Goal: Transaction & Acquisition: Purchase product/service

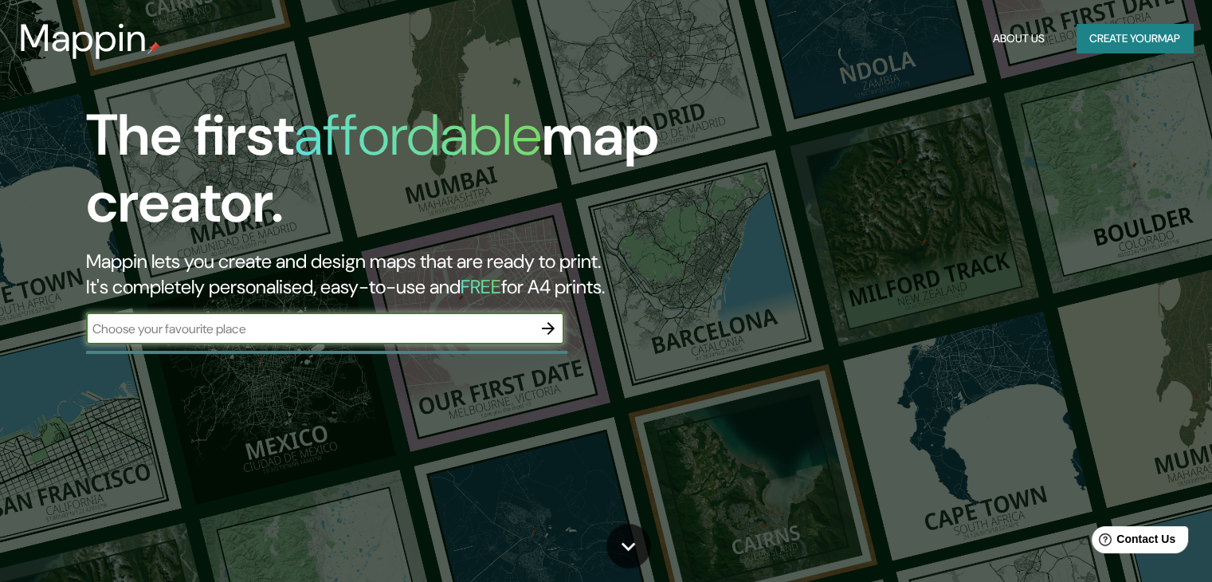
click at [222, 329] on input "text" at bounding box center [309, 329] width 446 height 18
type input "[GEOGRAPHIC_DATA]"
click at [544, 329] on icon "button" at bounding box center [548, 328] width 13 height 13
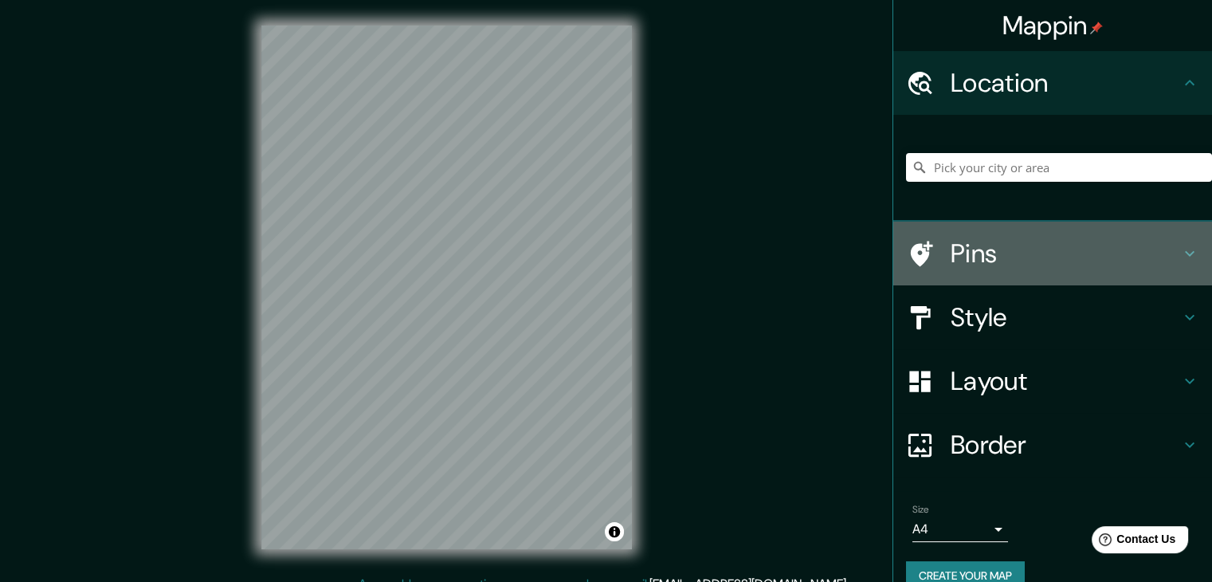
click at [972, 254] on h4 "Pins" at bounding box center [1066, 254] width 230 height 32
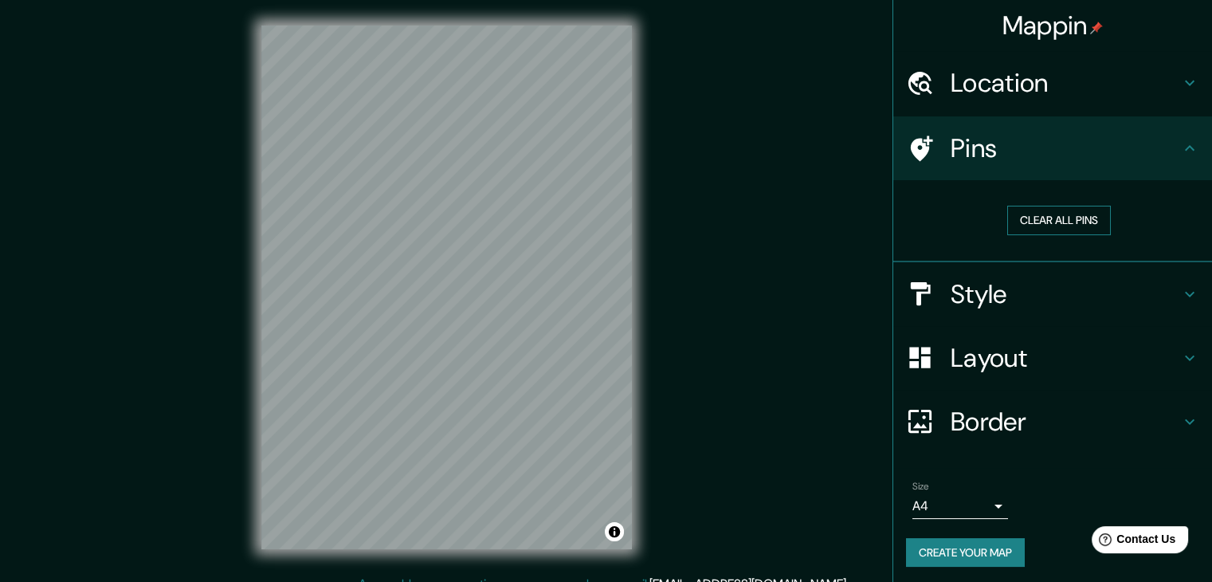
click at [1020, 219] on button "Clear all pins" at bounding box center [1059, 220] width 104 height 29
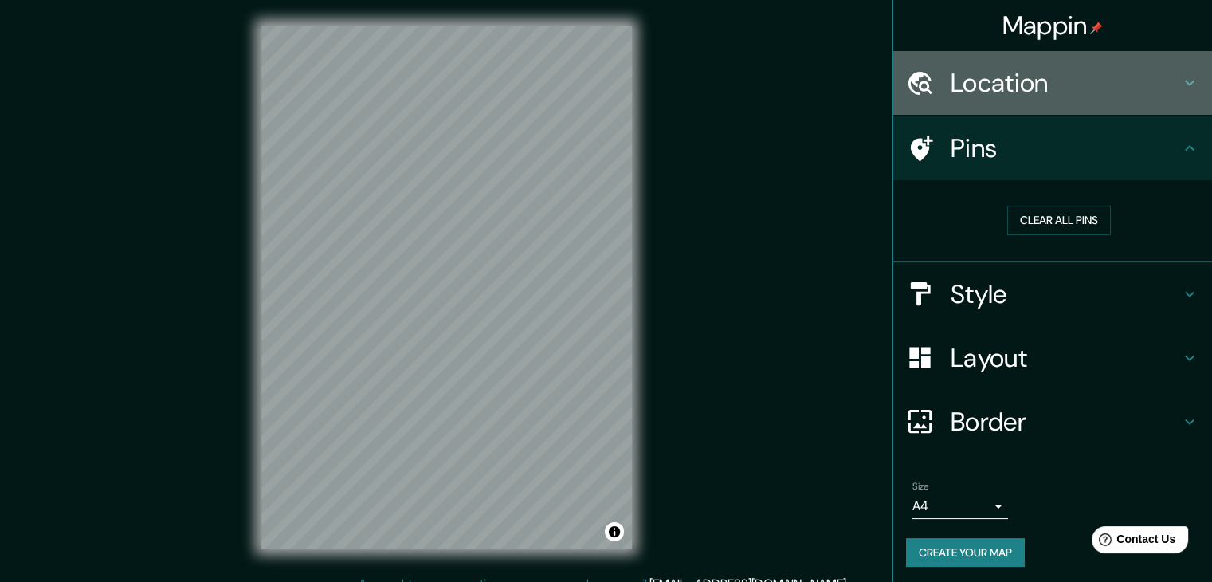
click at [1058, 99] on div "Location" at bounding box center [1052, 83] width 319 height 64
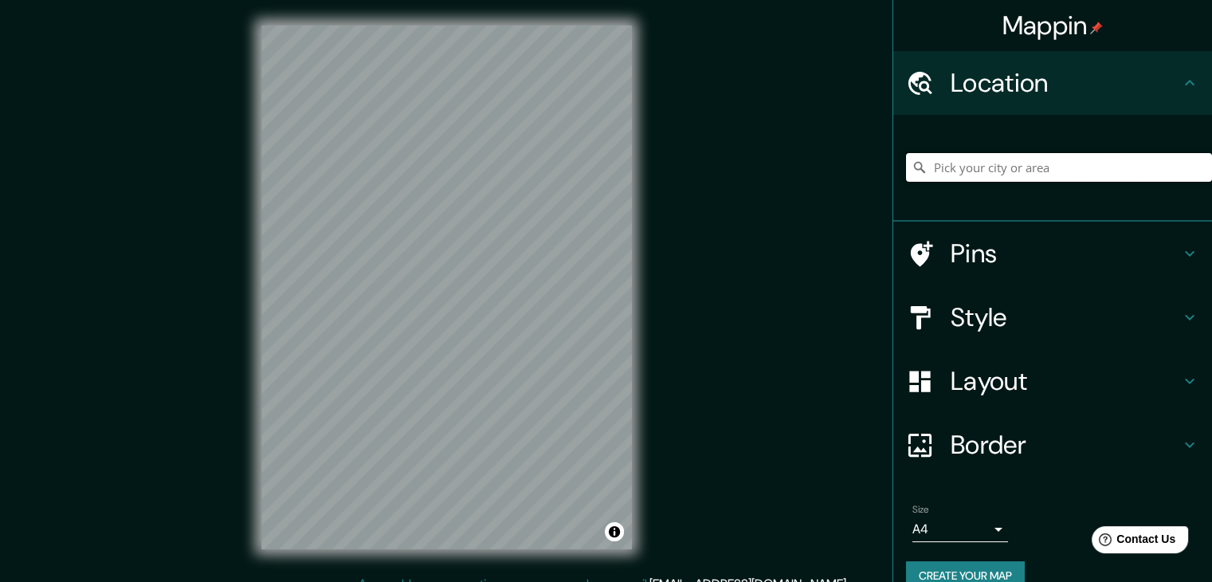
click at [1021, 159] on input "Pick your city or area" at bounding box center [1059, 167] width 306 height 29
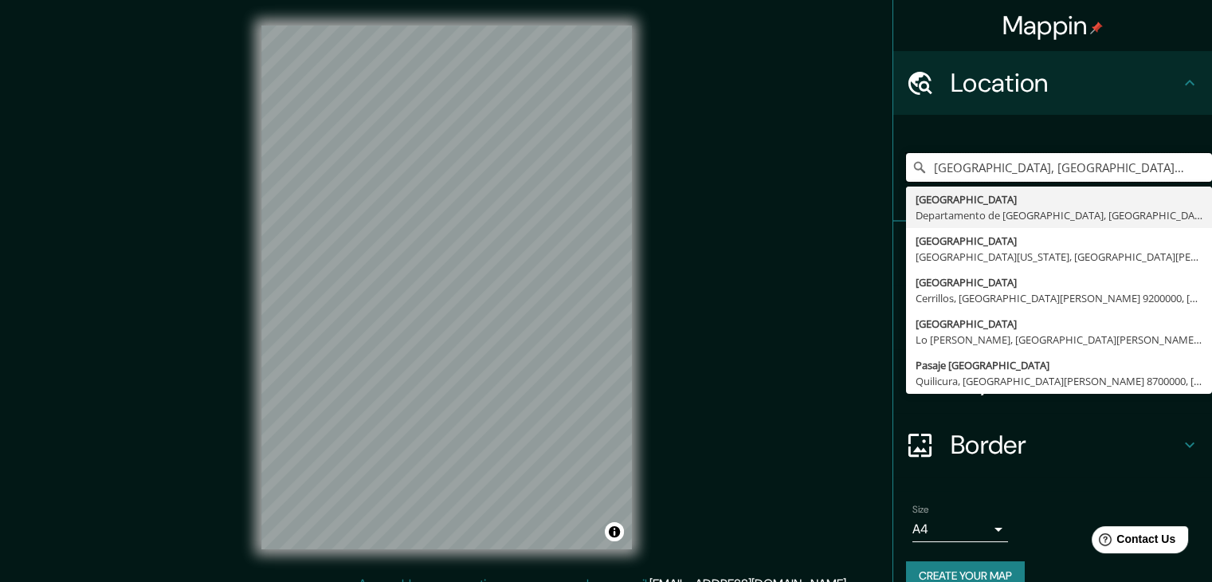
drag, startPoint x: 1164, startPoint y: 170, endPoint x: 885, endPoint y: 194, distance: 280.1
click at [893, 194] on div "[GEOGRAPHIC_DATA], [GEOGRAPHIC_DATA], [GEOGRAPHIC_DATA] [GEOGRAPHIC_DATA] [GEOG…" at bounding box center [1052, 168] width 319 height 107
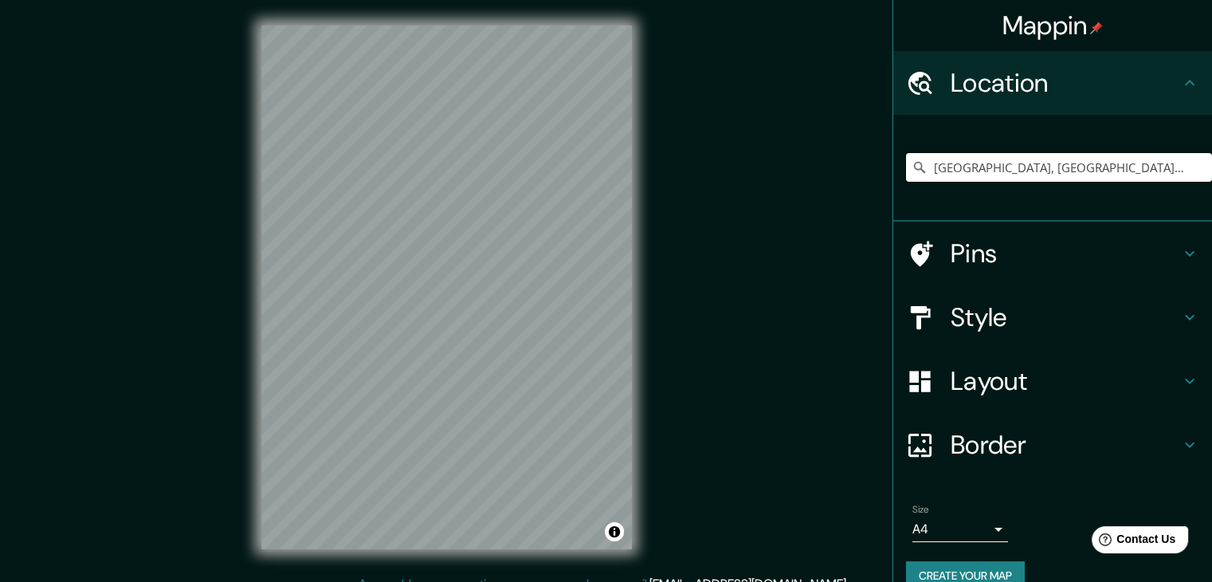
type input "[GEOGRAPHIC_DATA], [GEOGRAPHIC_DATA][US_STATE], [GEOGRAPHIC_DATA], [GEOGRAPHIC_…"
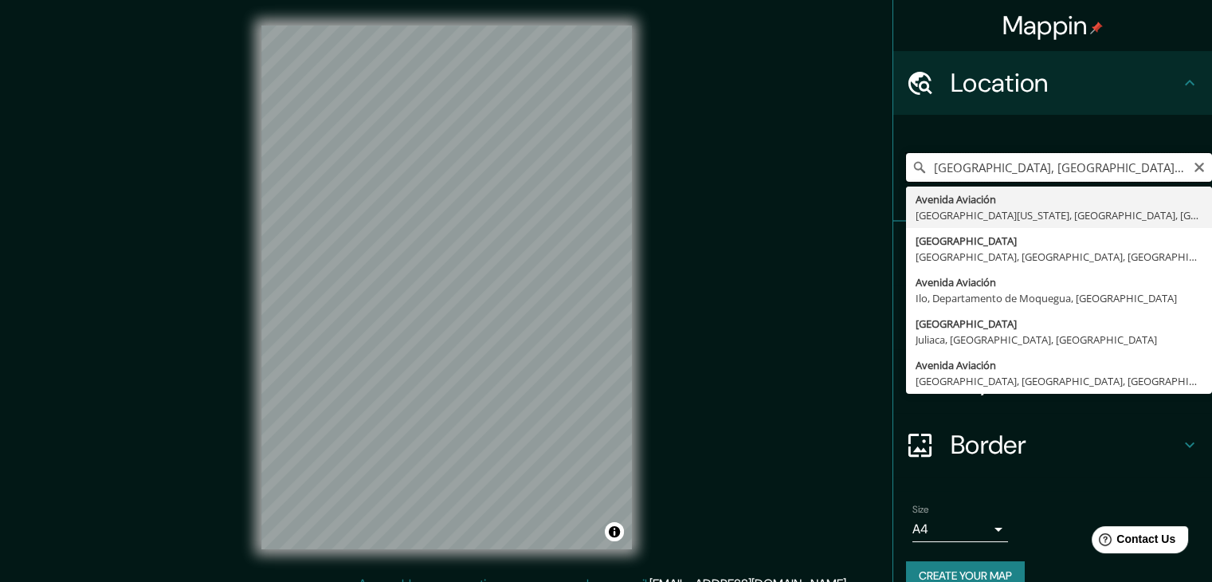
click at [1023, 168] on input "[GEOGRAPHIC_DATA], [GEOGRAPHIC_DATA][US_STATE], [GEOGRAPHIC_DATA], [GEOGRAPHIC_…" at bounding box center [1059, 167] width 306 height 29
click at [1193, 163] on icon "Clear" at bounding box center [1199, 167] width 13 height 13
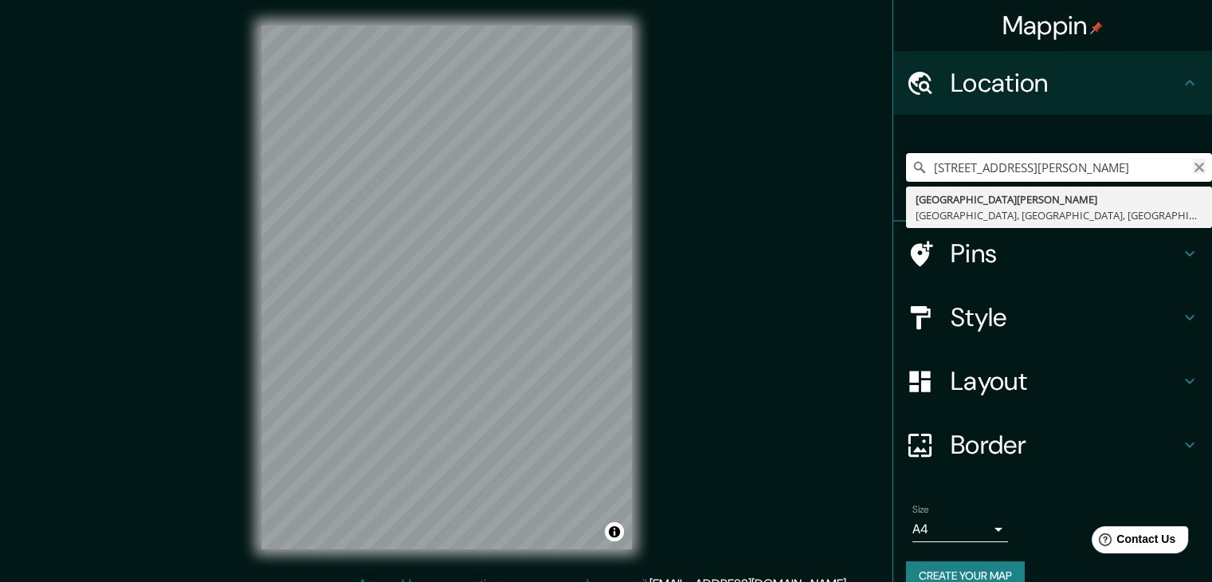
type input "[STREET_ADDRESS][PERSON_NAME]"
click at [1193, 170] on icon "Clear" at bounding box center [1199, 167] width 13 height 13
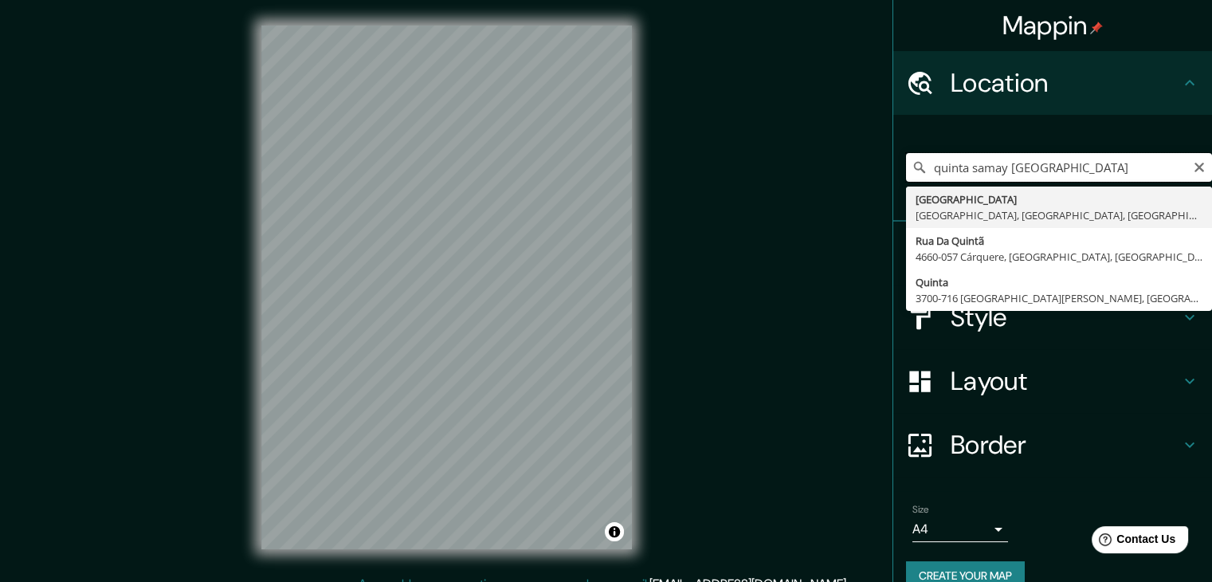
drag, startPoint x: 1098, startPoint y: 163, endPoint x: 818, endPoint y: 128, distance: 282.0
click at [862, 155] on div "Mappin Location quinta samay [GEOGRAPHIC_DATA] [GEOGRAPHIC_DATA], [GEOGRAPHIC_D…" at bounding box center [606, 300] width 1212 height 600
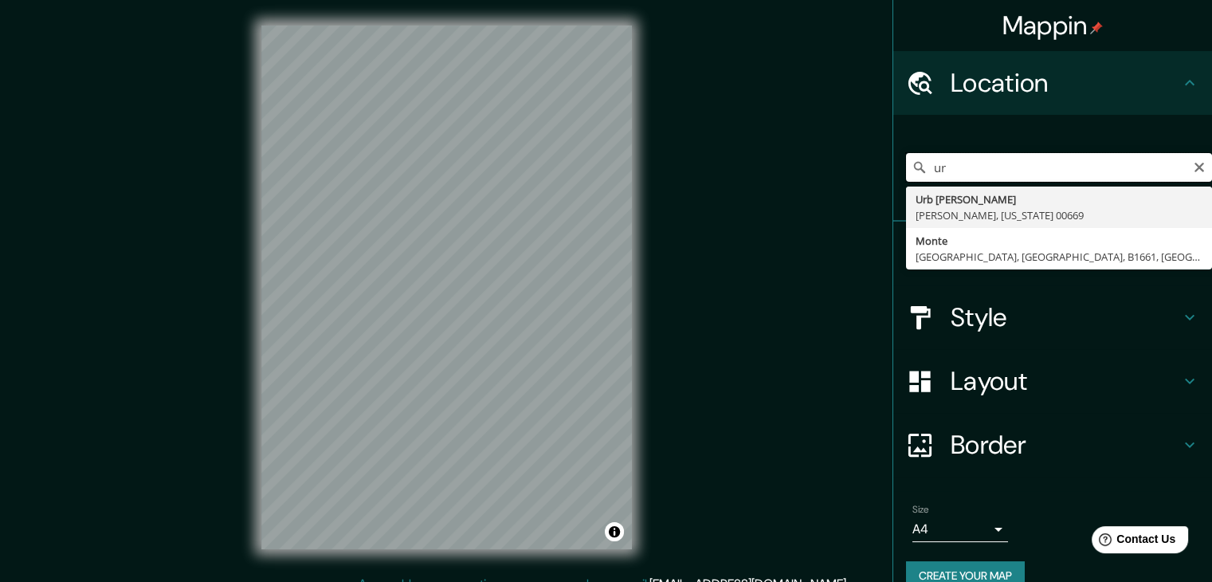
type input "u"
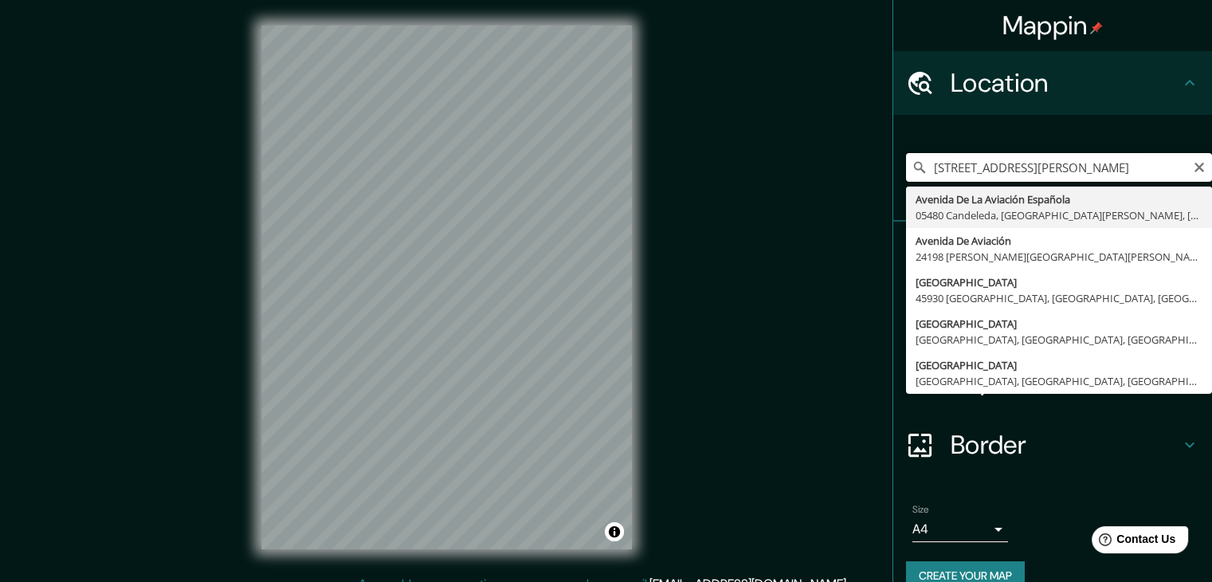
click at [1180, 162] on input "[STREET_ADDRESS][PERSON_NAME]" at bounding box center [1059, 167] width 306 height 29
click at [1194, 171] on input "[STREET_ADDRESS][PERSON_NAME]" at bounding box center [1059, 167] width 306 height 29
type input "[STREET_ADDRESS][PERSON_NAME]"
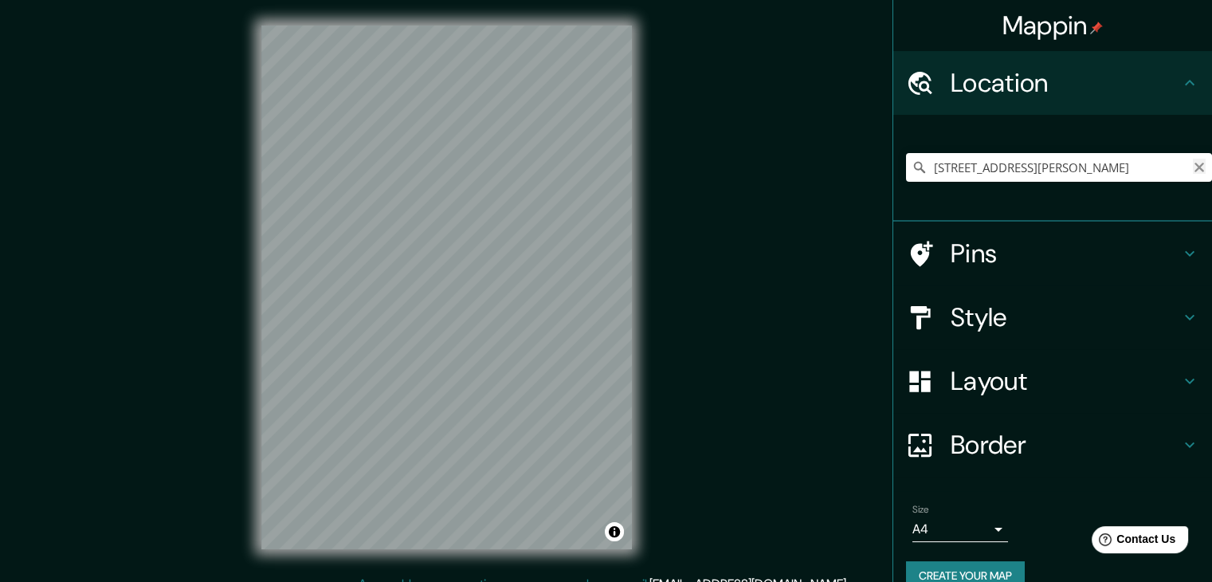
click at [1193, 171] on icon "Clear" at bounding box center [1199, 167] width 13 height 13
type input "[GEOGRAPHIC_DATA], [GEOGRAPHIC_DATA], [GEOGRAPHIC_DATA], [GEOGRAPHIC_DATA]"
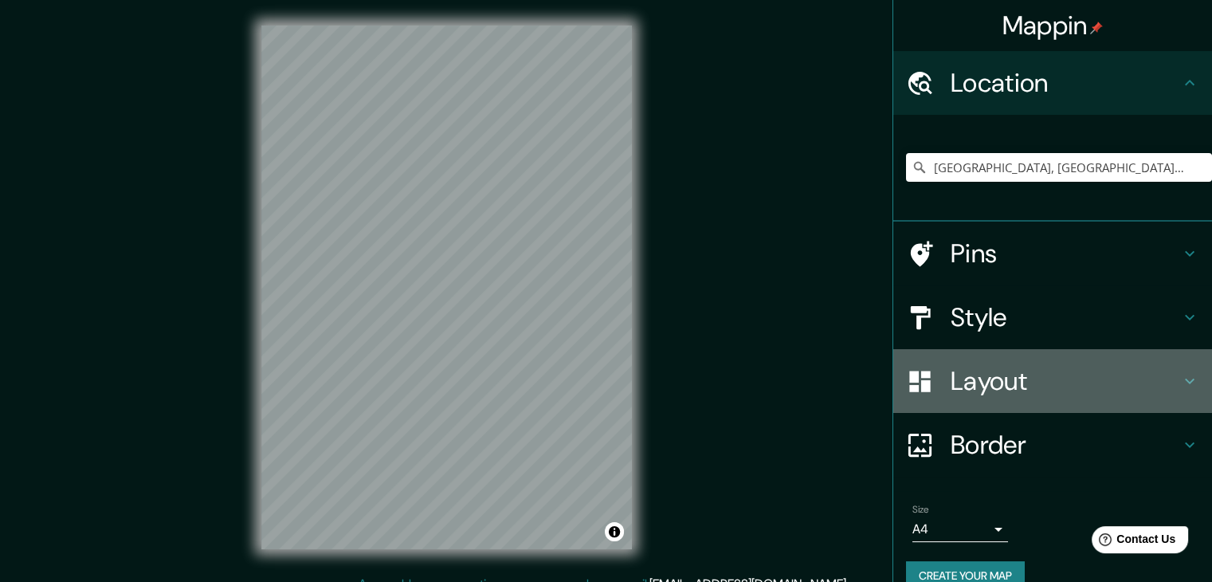
click at [995, 377] on h4 "Layout" at bounding box center [1066, 381] width 230 height 32
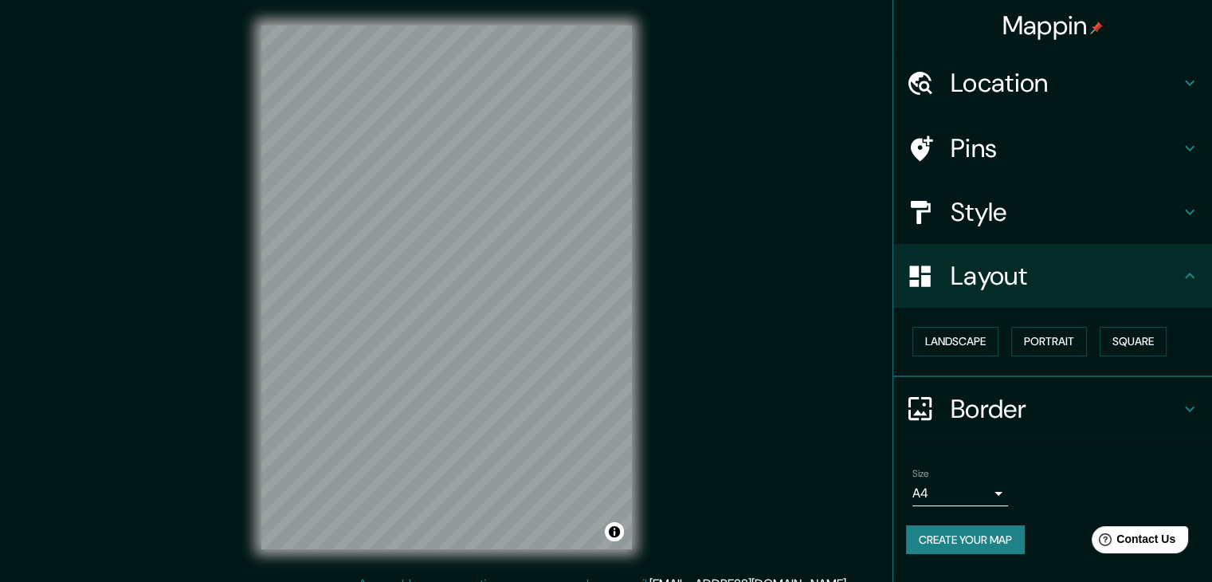
click at [1180, 402] on h4 "Border" at bounding box center [1066, 409] width 230 height 32
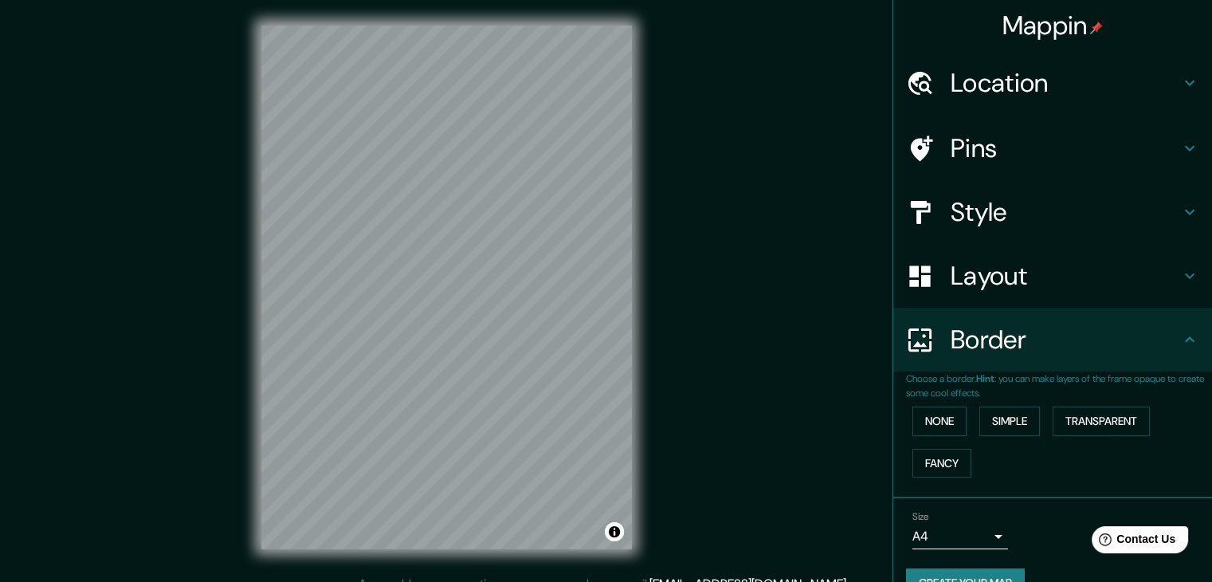
click at [1160, 202] on h4 "Style" at bounding box center [1066, 212] width 230 height 32
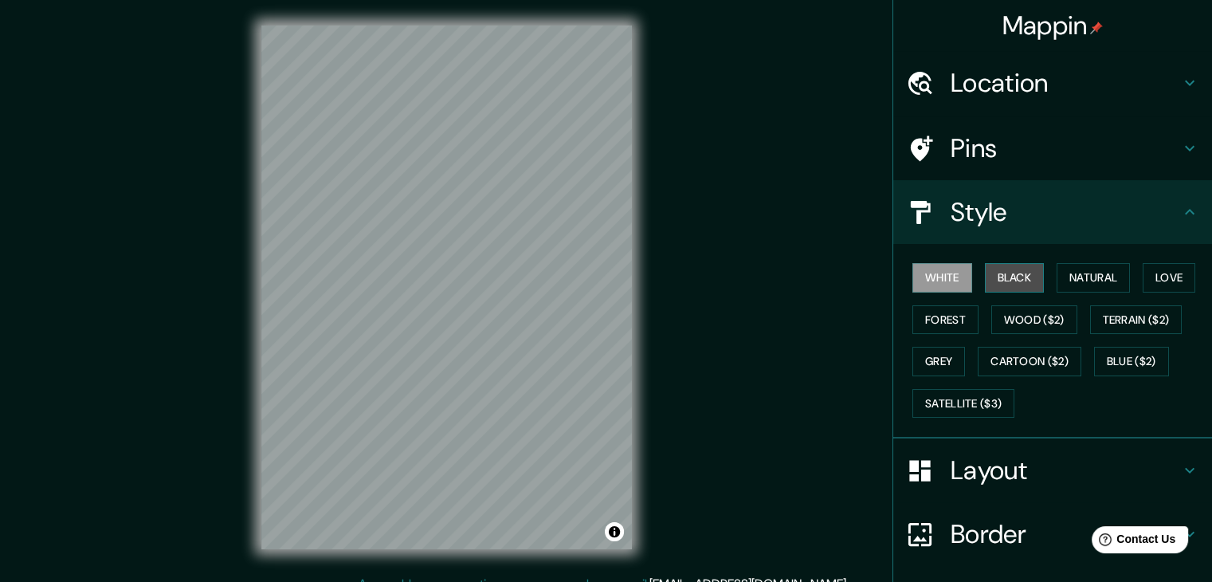
click at [1019, 273] on button "Black" at bounding box center [1015, 277] width 60 height 29
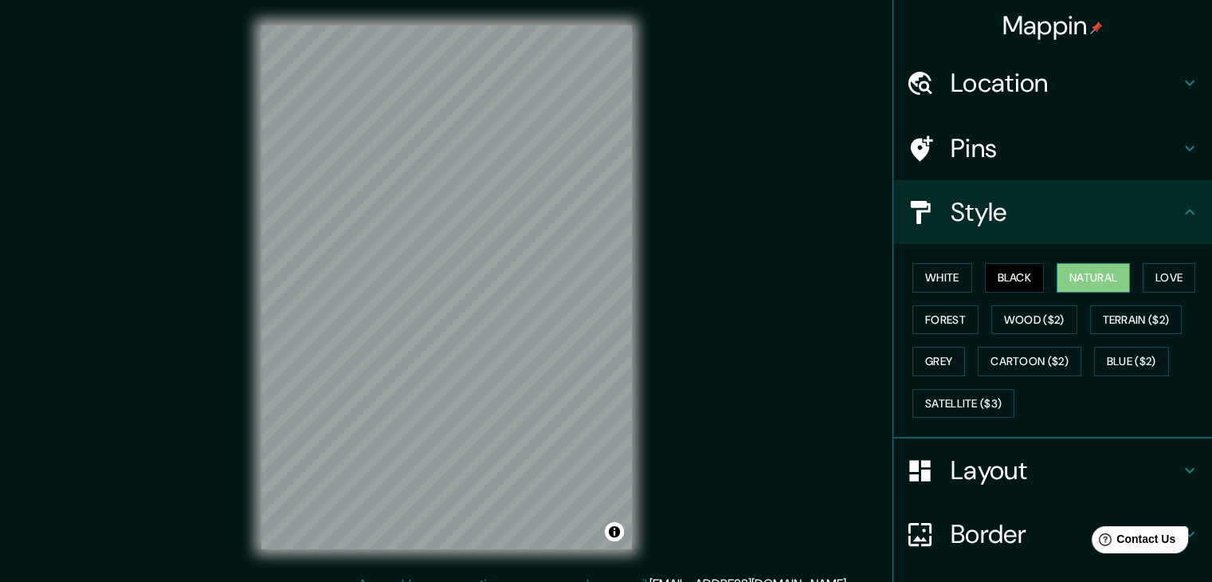
click at [1081, 282] on button "Natural" at bounding box center [1093, 277] width 73 height 29
click at [947, 278] on button "White" at bounding box center [943, 277] width 60 height 29
click at [1011, 284] on button "Black" at bounding box center [1015, 277] width 60 height 29
click at [1147, 277] on button "Love" at bounding box center [1169, 277] width 53 height 29
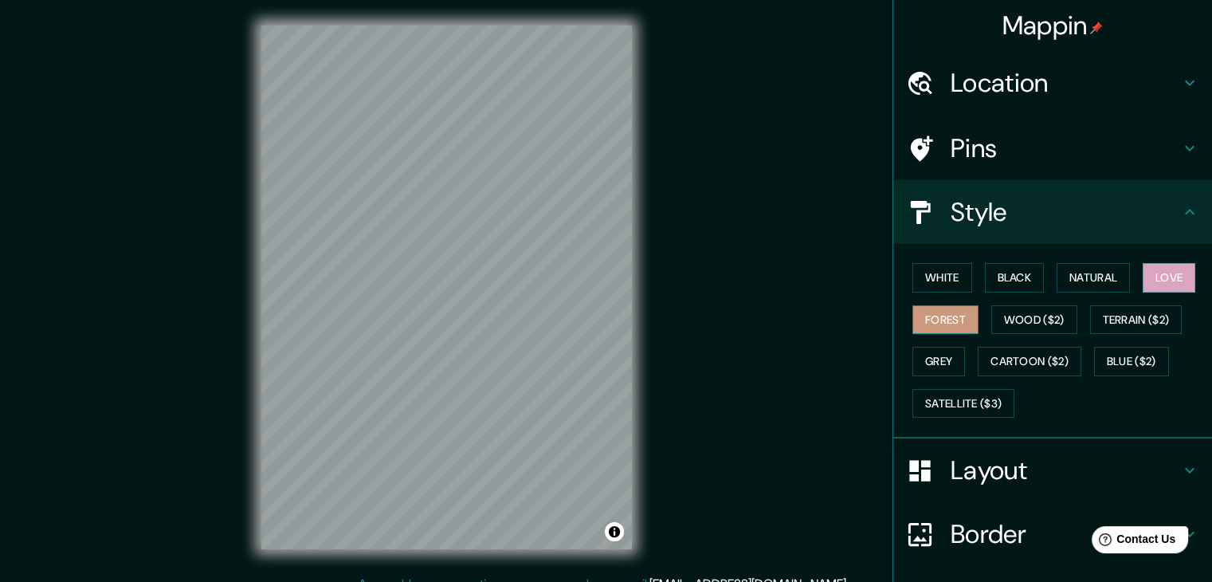
click at [953, 315] on button "Forest" at bounding box center [946, 319] width 66 height 29
click at [1006, 326] on button "Wood ($2)" at bounding box center [1035, 319] width 86 height 29
click at [703, 362] on div "Mappin Location [GEOGRAPHIC_DATA], [GEOGRAPHIC_DATA], [GEOGRAPHIC_DATA], [GEOGR…" at bounding box center [606, 300] width 1212 height 600
click at [214, 357] on div "Mappin Location [GEOGRAPHIC_DATA], [GEOGRAPHIC_DATA], [GEOGRAPHIC_DATA], [GEOGR…" at bounding box center [606, 300] width 1212 height 600
click at [662, 355] on div "Mappin Location [GEOGRAPHIC_DATA], [GEOGRAPHIC_DATA], [GEOGRAPHIC_DATA], [GEOGR…" at bounding box center [606, 300] width 1212 height 600
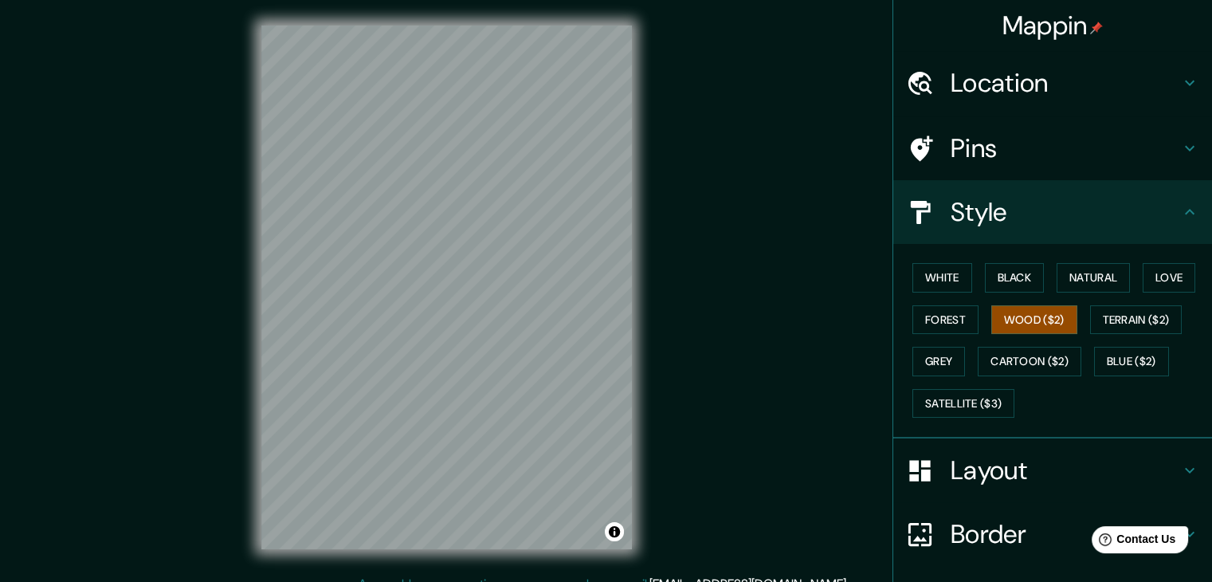
click at [887, 367] on div "Mappin Location [GEOGRAPHIC_DATA], [GEOGRAPHIC_DATA], [GEOGRAPHIC_DATA], [GEOGR…" at bounding box center [606, 300] width 1212 height 600
click at [1100, 311] on button "Terrain ($2)" at bounding box center [1136, 319] width 92 height 29
click at [924, 373] on button "Grey" at bounding box center [939, 361] width 53 height 29
click at [986, 371] on button "Cartoon ($2)" at bounding box center [1030, 361] width 104 height 29
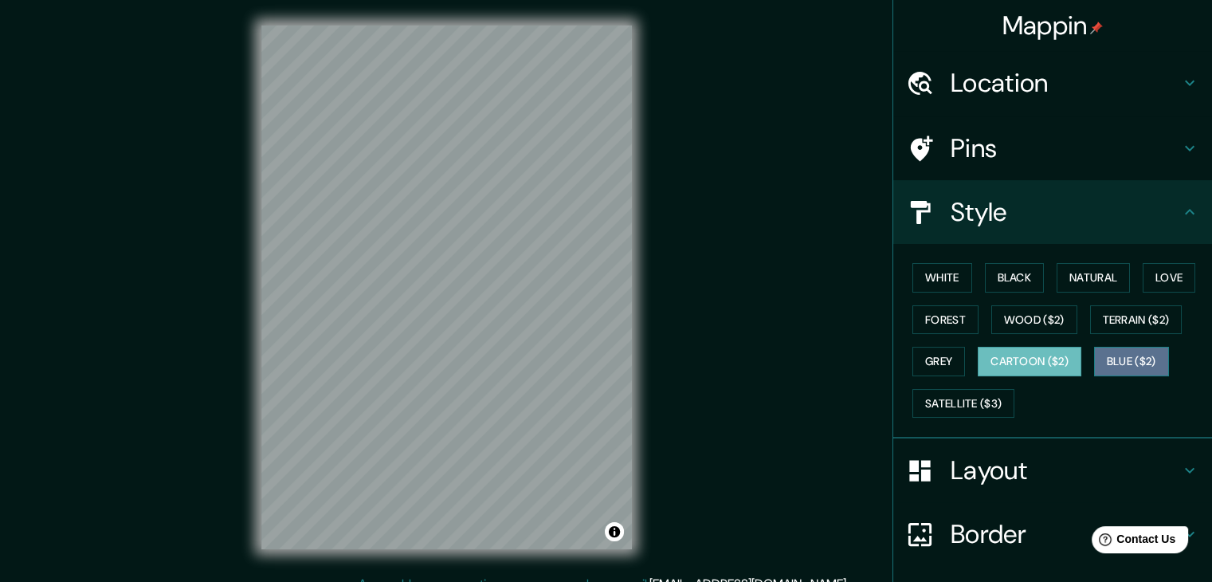
click at [1106, 363] on button "Blue ($2)" at bounding box center [1131, 361] width 75 height 29
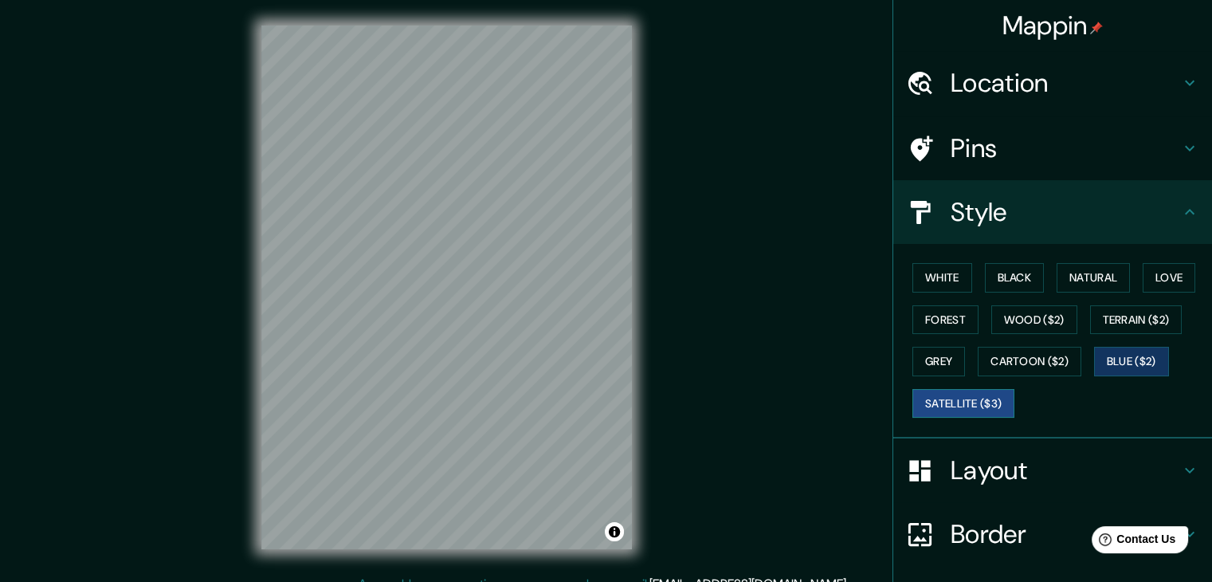
click at [965, 401] on button "Satellite ($3)" at bounding box center [964, 403] width 102 height 29
click at [1011, 272] on button "Black" at bounding box center [1015, 277] width 60 height 29
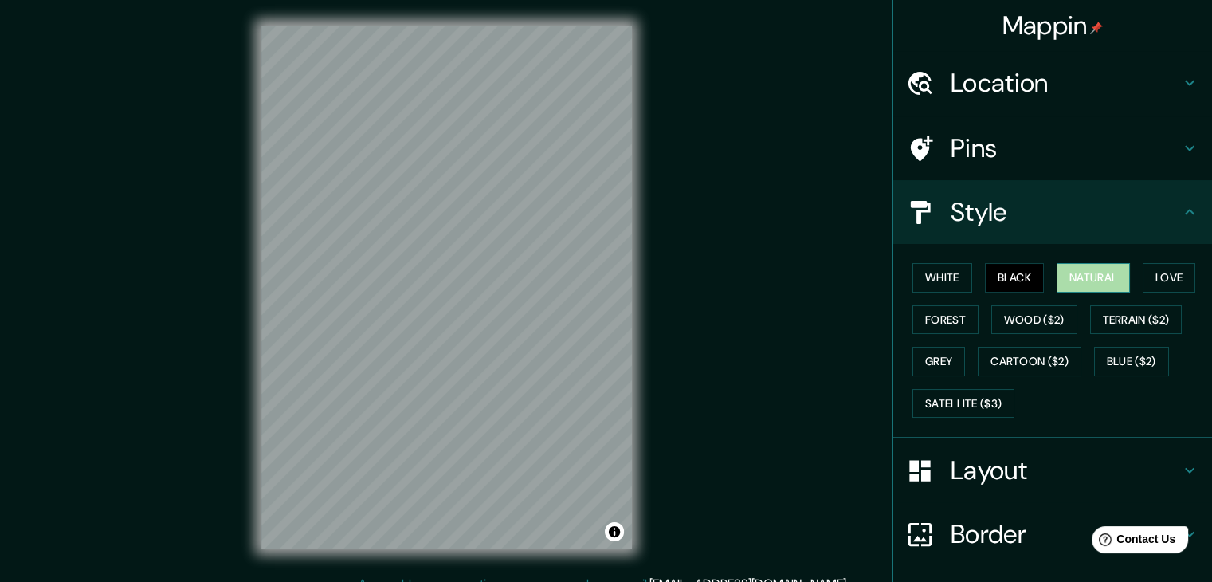
click at [1071, 271] on button "Natural" at bounding box center [1093, 277] width 73 height 29
click at [1143, 268] on button "Love" at bounding box center [1169, 277] width 53 height 29
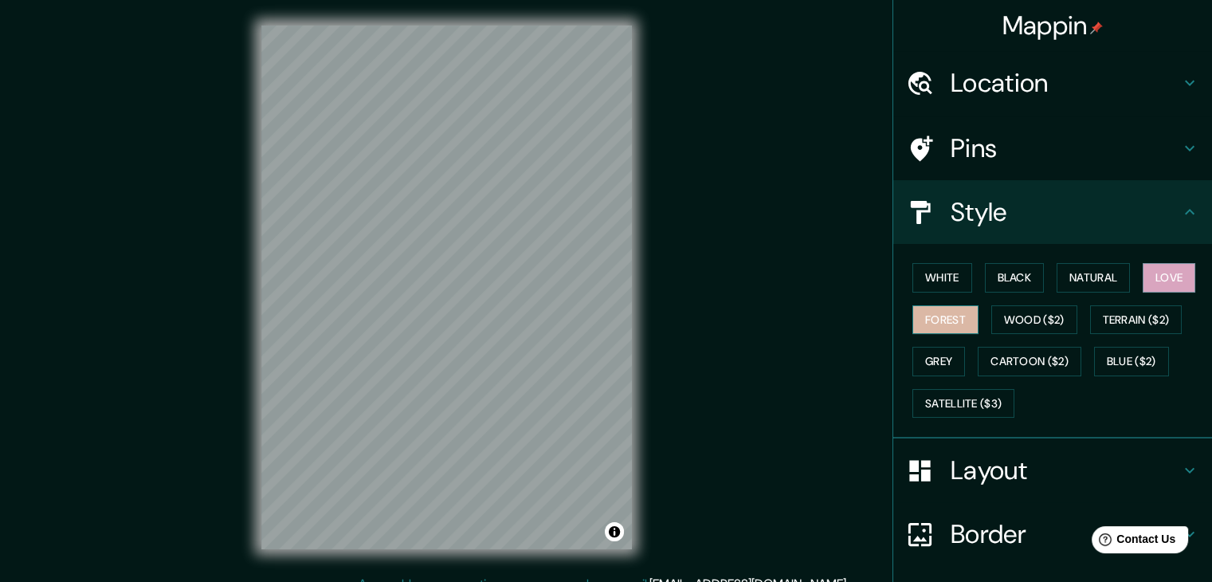
click at [956, 328] on button "Forest" at bounding box center [946, 319] width 66 height 29
click at [931, 276] on button "White" at bounding box center [943, 277] width 60 height 29
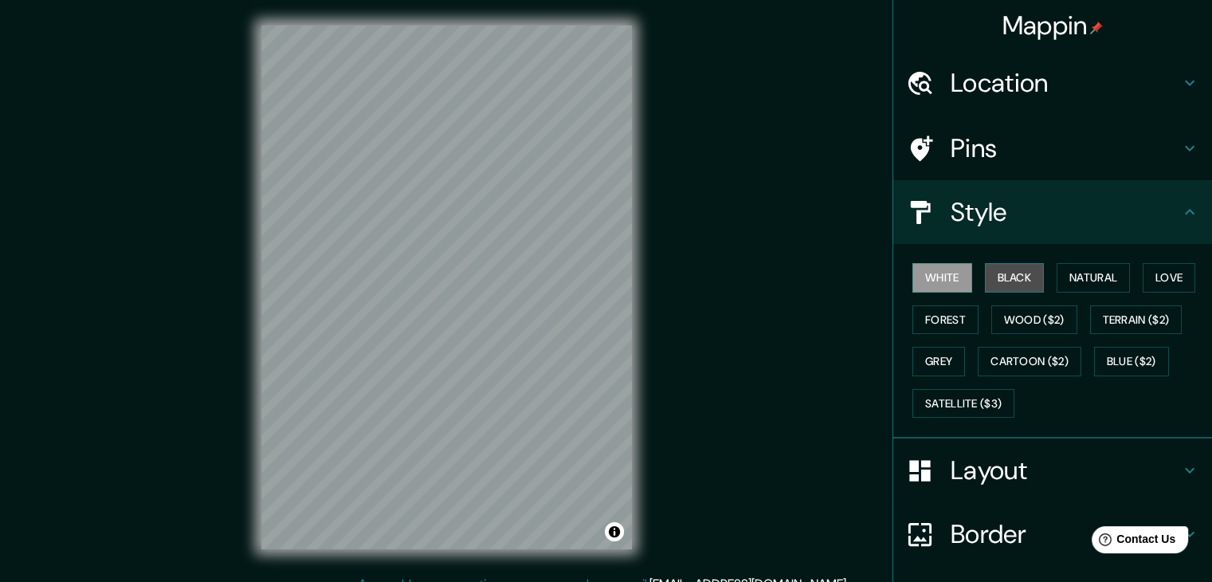
click at [997, 274] on button "Black" at bounding box center [1015, 277] width 60 height 29
click at [944, 367] on button "Grey" at bounding box center [939, 361] width 53 height 29
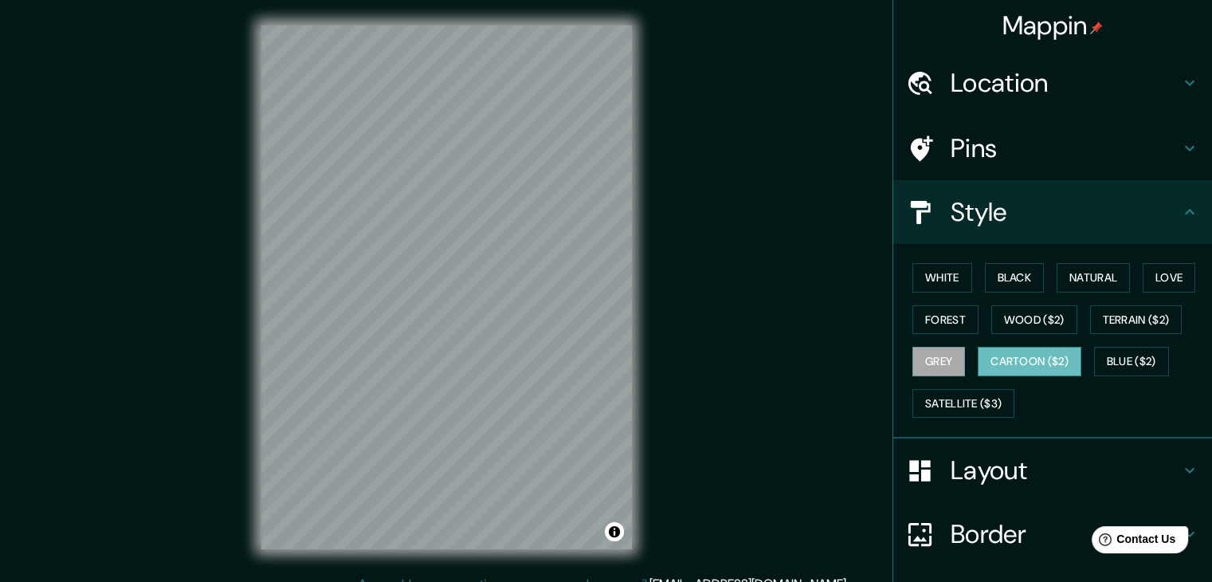
click at [1018, 358] on button "Cartoon ($2)" at bounding box center [1030, 361] width 104 height 29
click at [927, 281] on button "White" at bounding box center [943, 277] width 60 height 29
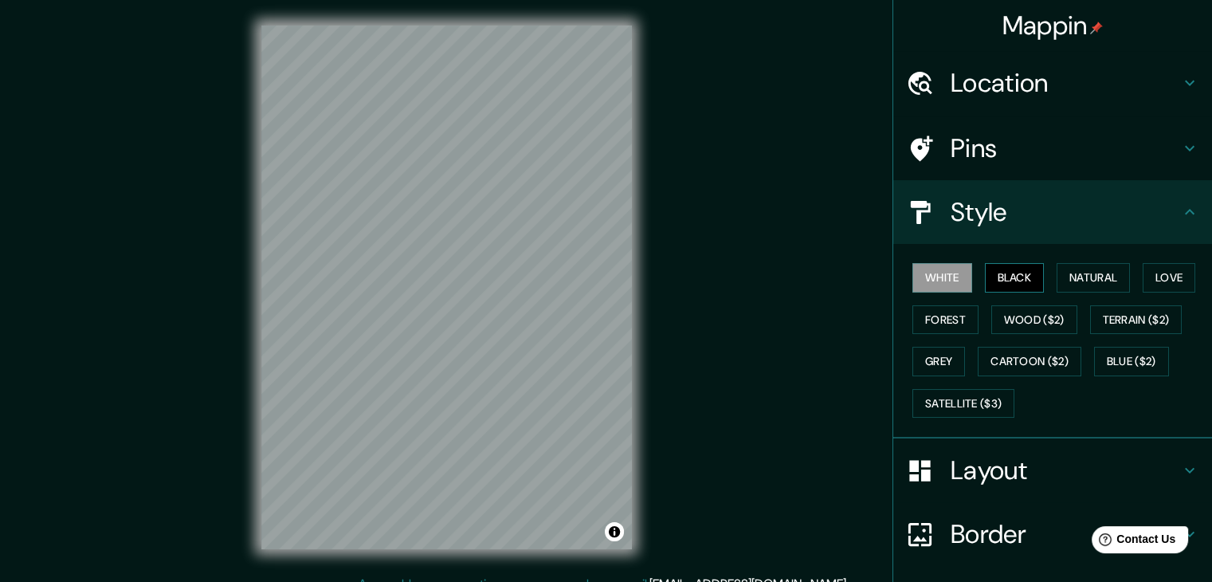
click at [1007, 271] on button "Black" at bounding box center [1015, 277] width 60 height 29
click at [1066, 272] on button "Natural" at bounding box center [1093, 277] width 73 height 29
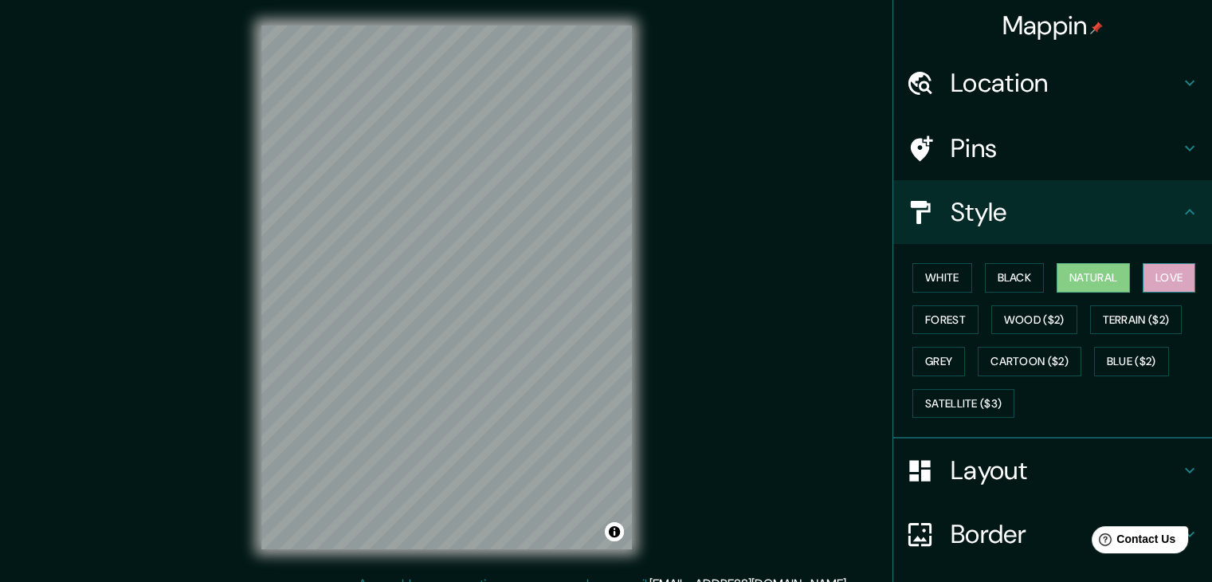
click at [1143, 277] on button "Love" at bounding box center [1169, 277] width 53 height 29
click at [945, 323] on button "Forest" at bounding box center [946, 319] width 66 height 29
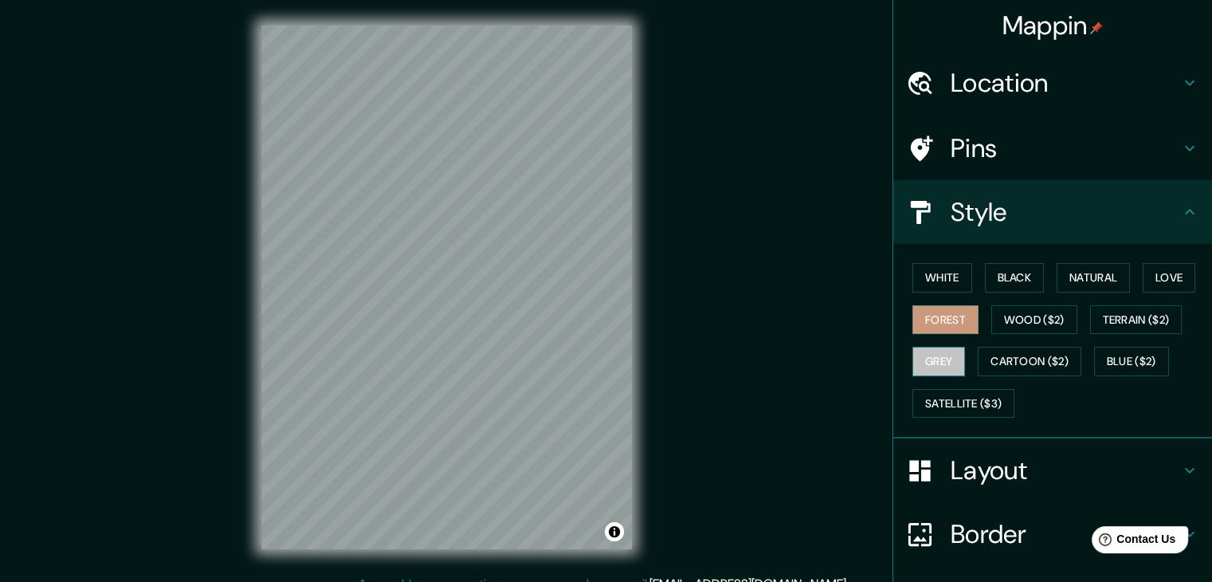
click at [921, 359] on button "Grey" at bounding box center [939, 361] width 53 height 29
click at [1147, 272] on button "Love" at bounding box center [1169, 277] width 53 height 29
click at [942, 373] on button "Grey" at bounding box center [939, 361] width 53 height 29
click at [1156, 263] on button "Love" at bounding box center [1169, 277] width 53 height 29
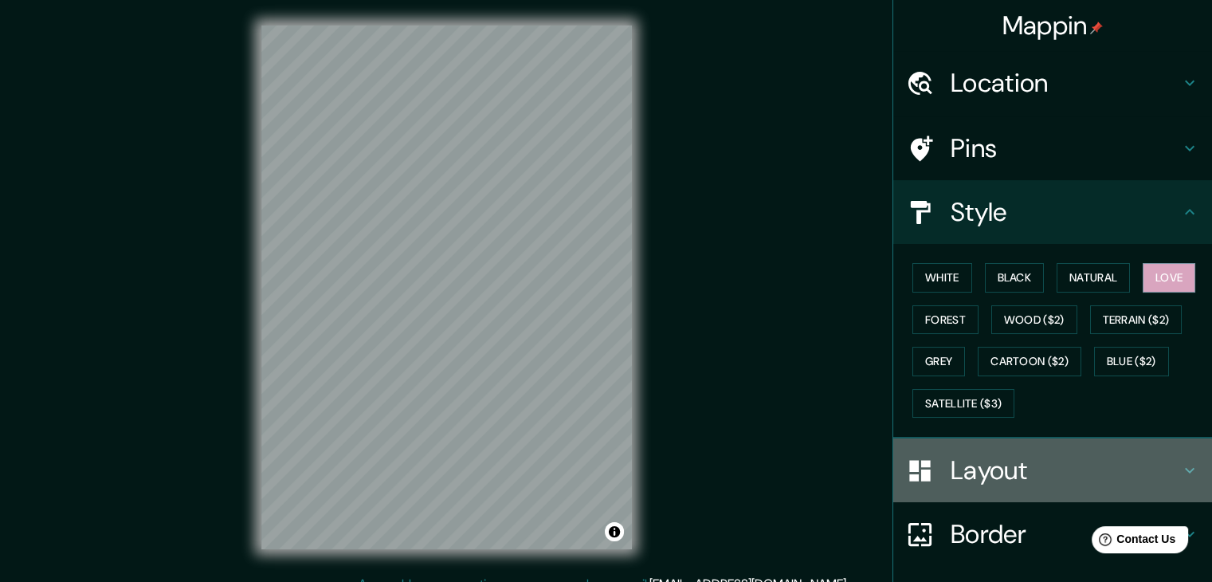
click at [1011, 461] on h4 "Layout" at bounding box center [1066, 470] width 230 height 32
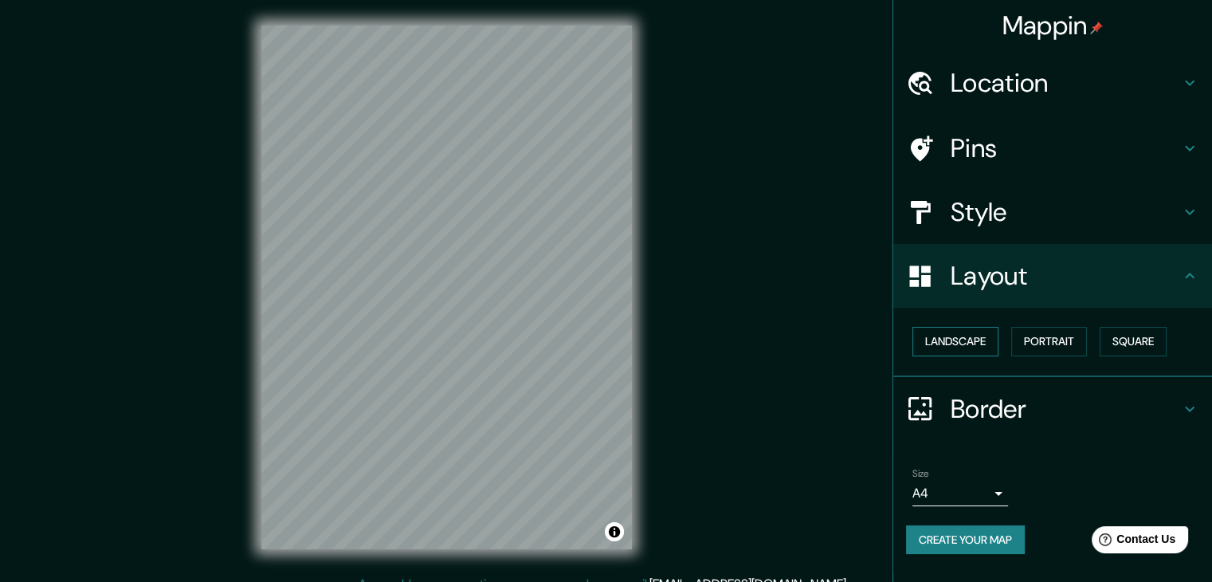
click at [970, 327] on button "Landscape" at bounding box center [956, 341] width 86 height 29
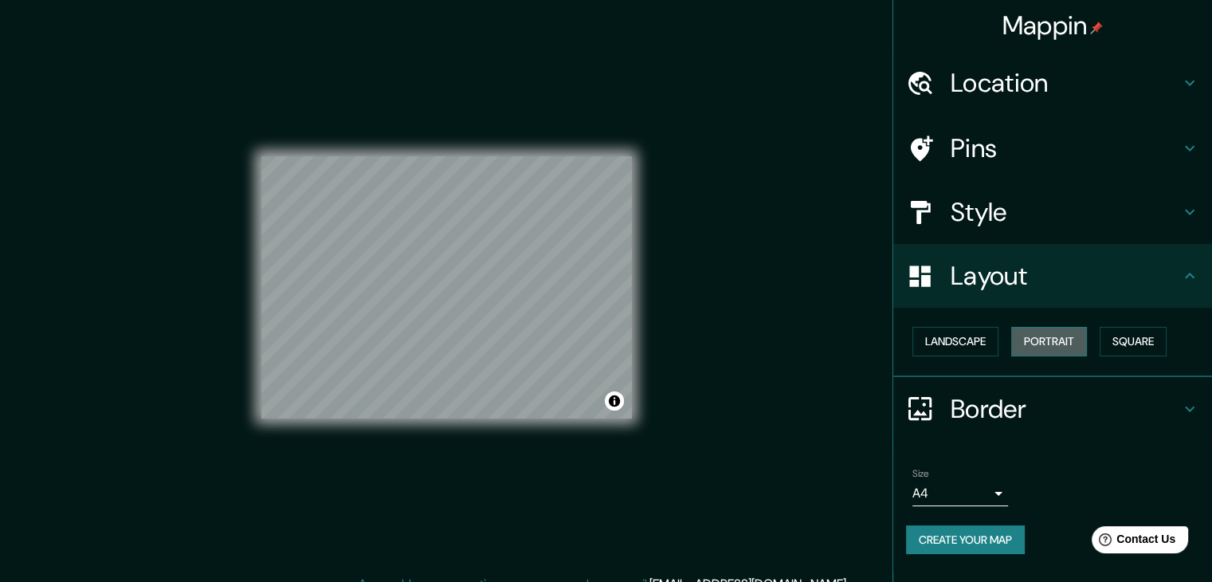
click at [1051, 336] on button "Portrait" at bounding box center [1049, 341] width 76 height 29
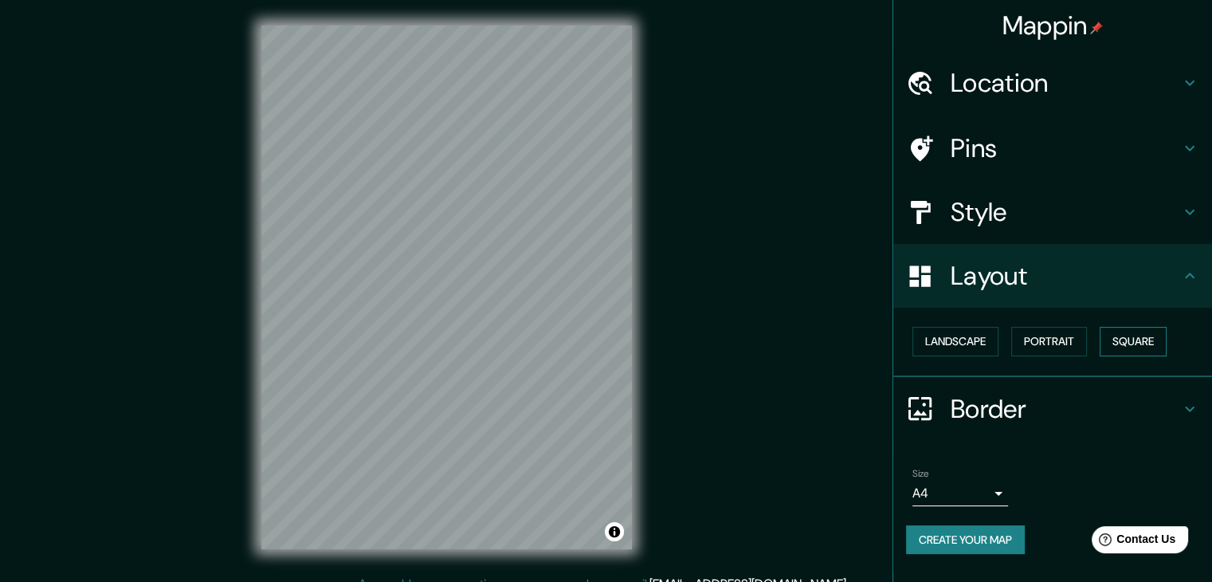
click at [1126, 334] on button "Square" at bounding box center [1133, 341] width 67 height 29
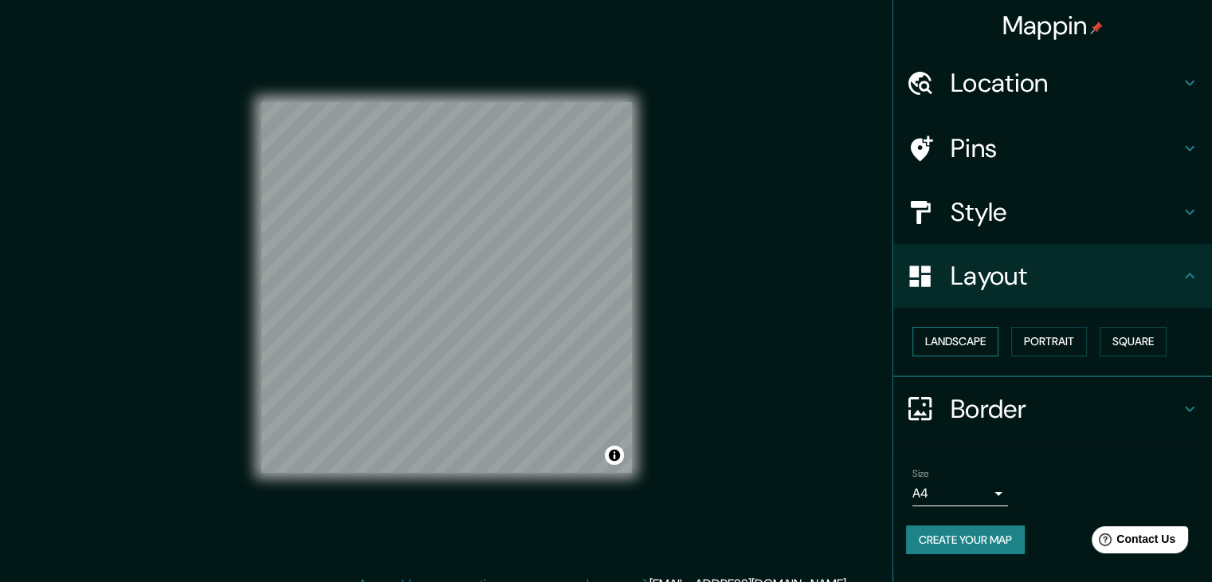
click at [968, 351] on button "Landscape" at bounding box center [956, 341] width 86 height 29
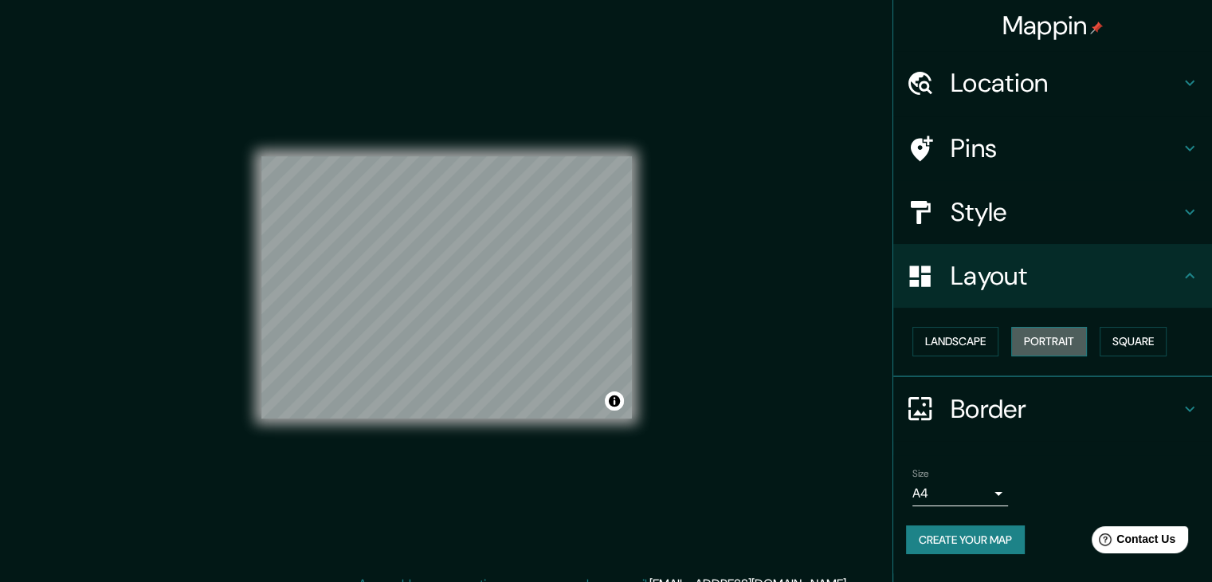
click at [1032, 342] on button "Portrait" at bounding box center [1049, 341] width 76 height 29
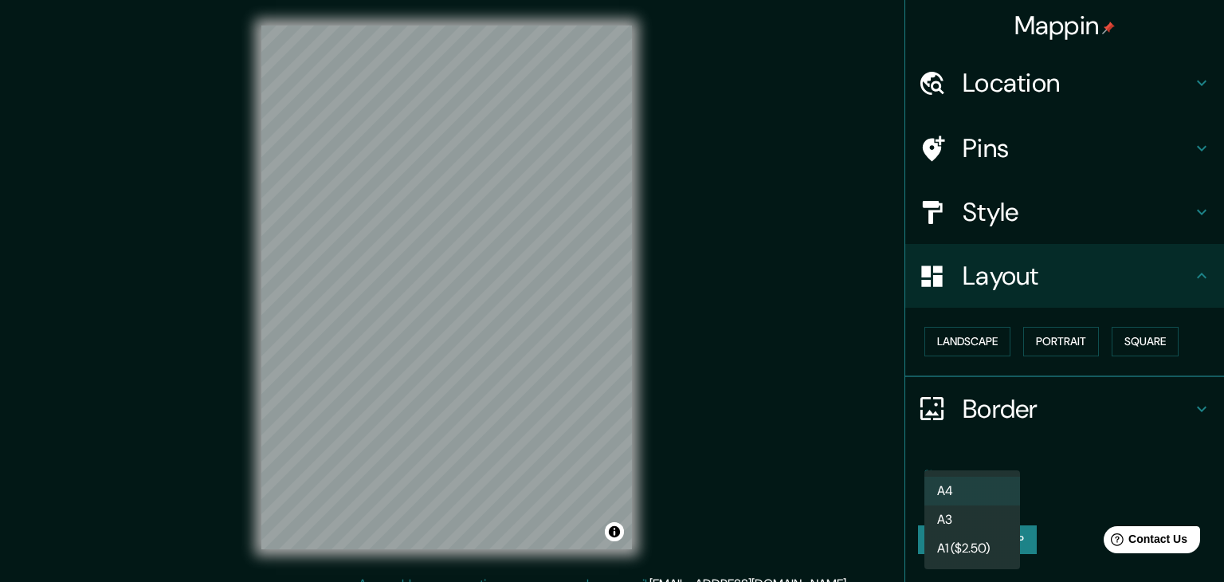
click at [996, 493] on body "Mappin Location [GEOGRAPHIC_DATA], [GEOGRAPHIC_DATA], [GEOGRAPHIC_DATA], [GEOGR…" at bounding box center [612, 291] width 1224 height 582
click at [984, 505] on li "A3" at bounding box center [973, 519] width 96 height 29
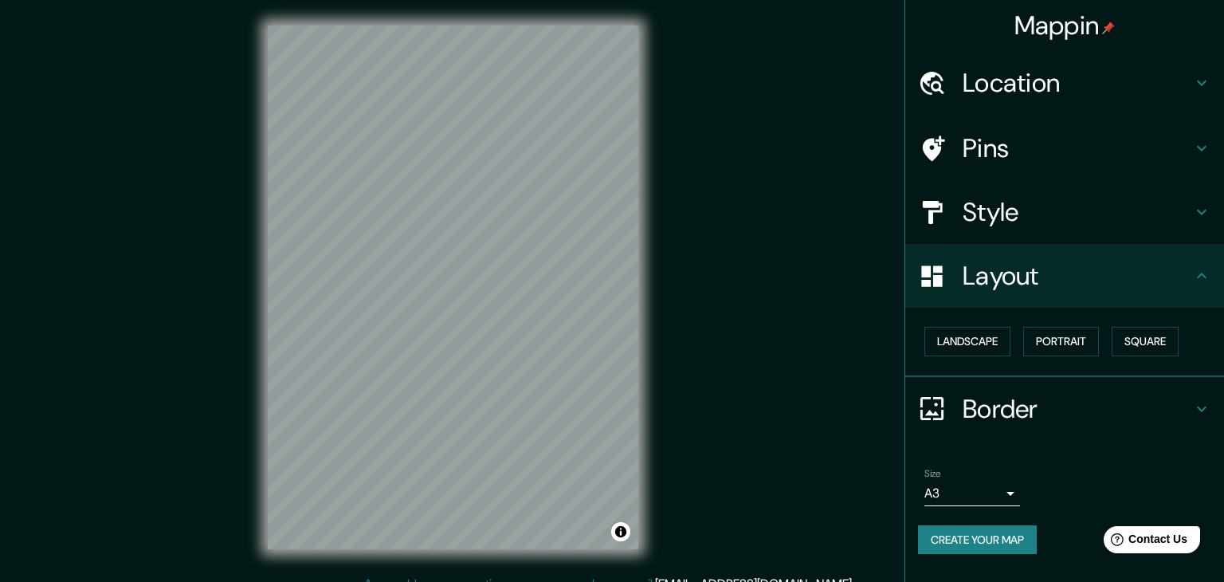
click at [993, 494] on body "Mappin Location [GEOGRAPHIC_DATA], [GEOGRAPHIC_DATA], [GEOGRAPHIC_DATA], [GEOGR…" at bounding box center [612, 291] width 1224 height 582
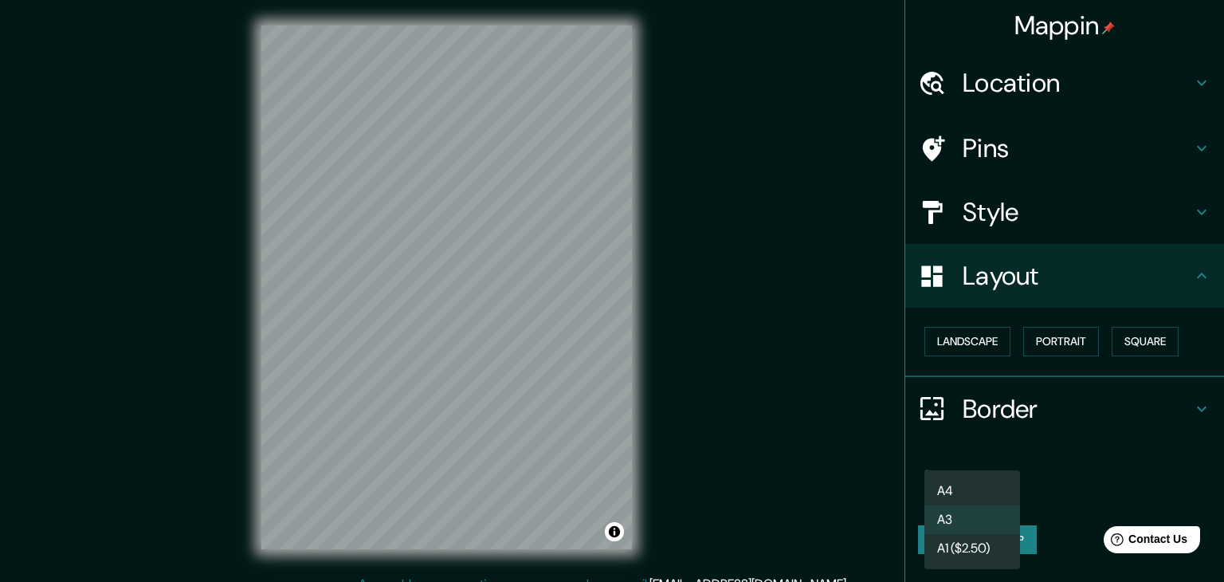
click at [984, 497] on li "A4" at bounding box center [973, 491] width 96 height 29
type input "single"
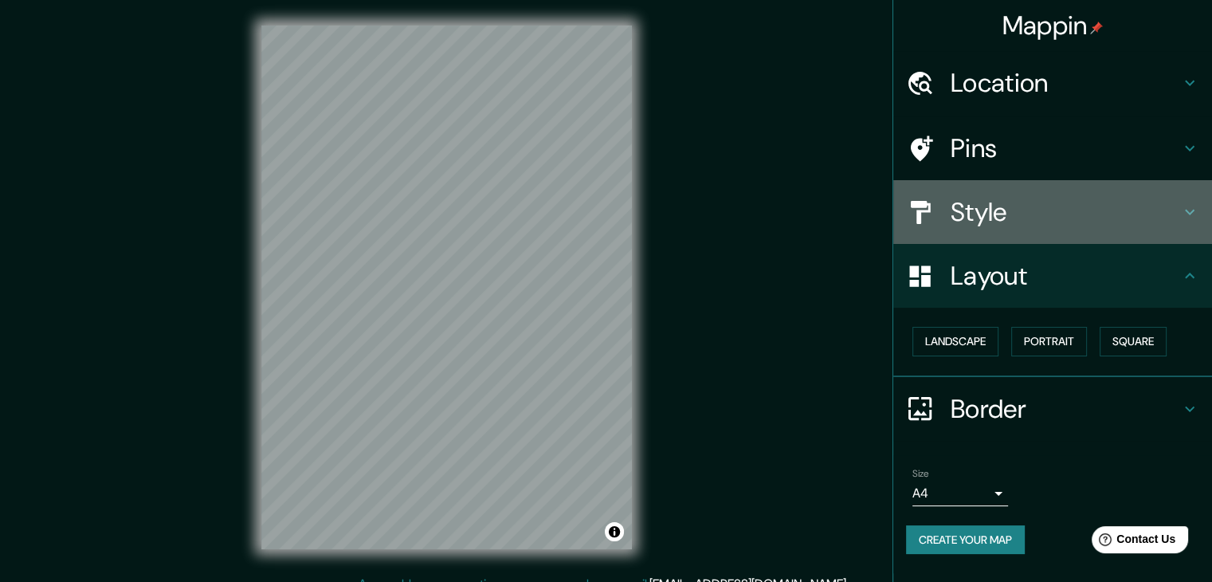
click at [1064, 228] on div "Style" at bounding box center [1052, 212] width 319 height 64
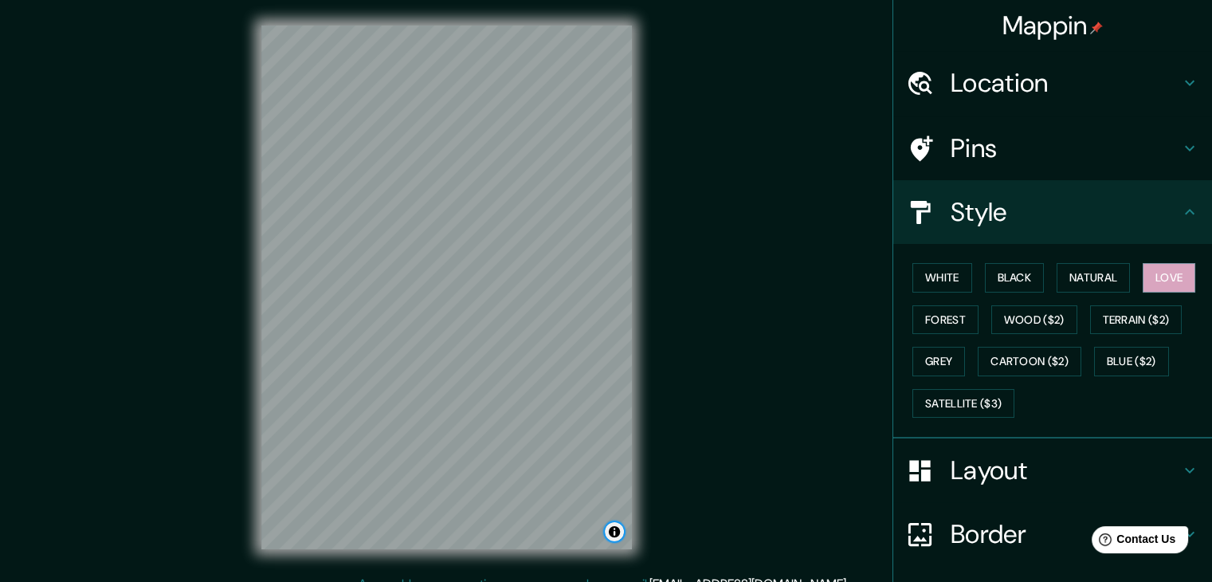
click at [615, 540] on button "Toggle attribution" at bounding box center [614, 531] width 19 height 19
click at [689, 497] on div "Mappin Location [GEOGRAPHIC_DATA], [GEOGRAPHIC_DATA], [GEOGRAPHIC_DATA], [GEOGR…" at bounding box center [606, 300] width 1212 height 600
click at [716, 434] on div "Mappin Location [GEOGRAPHIC_DATA], [GEOGRAPHIC_DATA], [GEOGRAPHIC_DATA], [GEOGR…" at bounding box center [606, 300] width 1212 height 600
click at [615, 532] on button "Toggle attribution" at bounding box center [614, 531] width 19 height 19
click at [691, 517] on div "Mappin Location [GEOGRAPHIC_DATA], [GEOGRAPHIC_DATA], [GEOGRAPHIC_DATA], [GEOGR…" at bounding box center [606, 300] width 1212 height 600
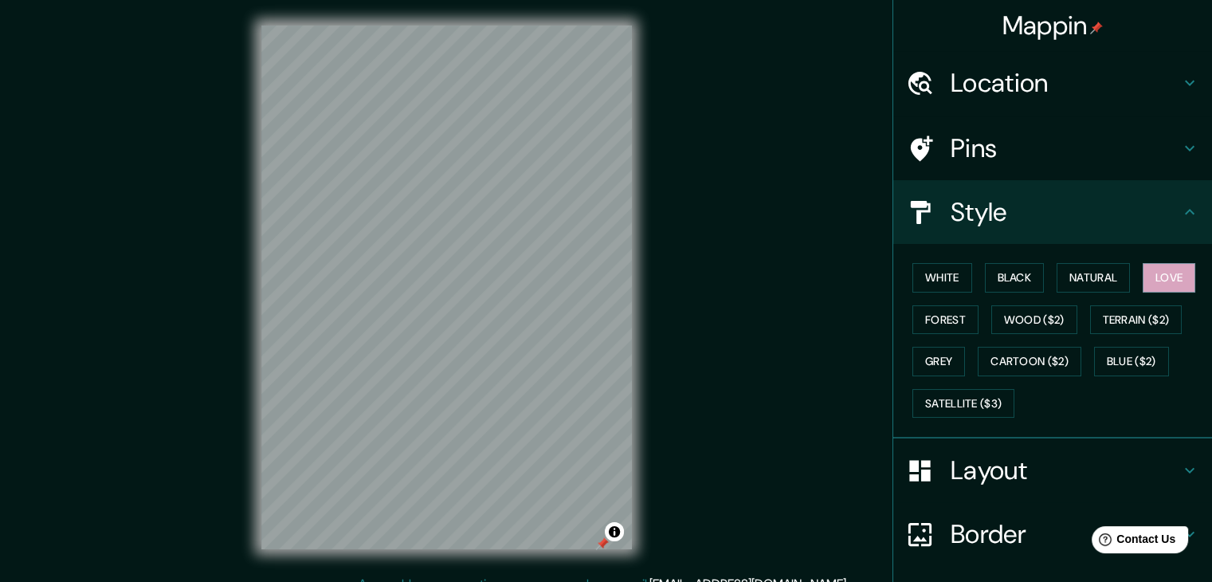
drag, startPoint x: 618, startPoint y: 540, endPoint x: 603, endPoint y: 542, distance: 16.1
click at [603, 542] on div at bounding box center [602, 543] width 13 height 13
drag, startPoint x: 603, startPoint y: 542, endPoint x: 623, endPoint y: 546, distance: 21.1
click at [623, 546] on div at bounding box center [623, 547] width 13 height 13
click at [962, 159] on h4 "Pins" at bounding box center [1066, 148] width 230 height 32
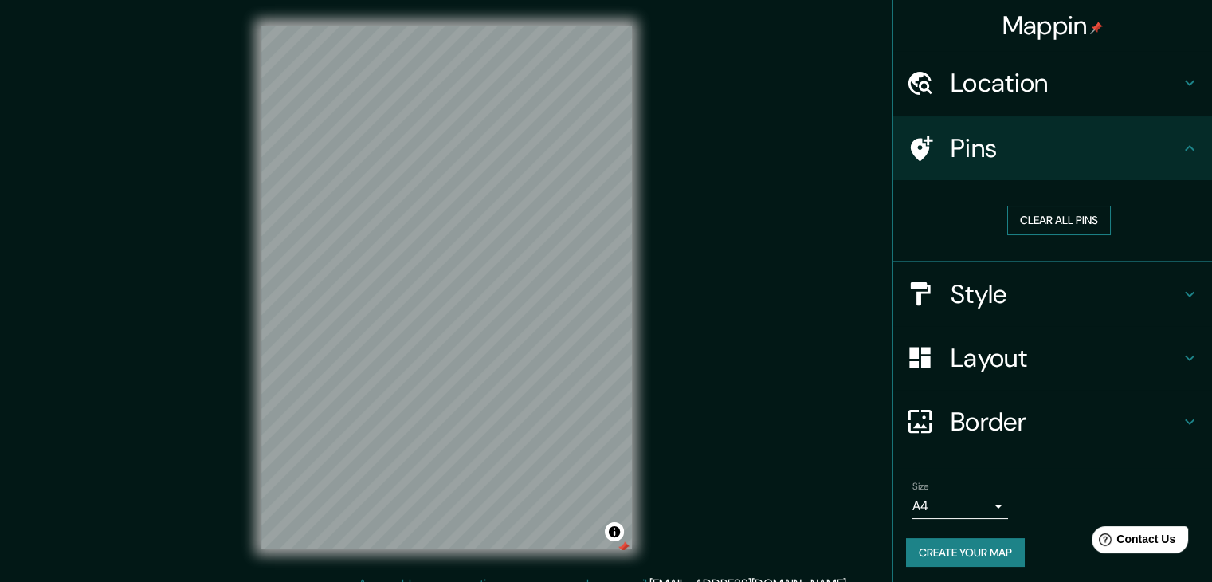
click at [1065, 225] on button "Clear all pins" at bounding box center [1059, 220] width 104 height 29
